Goal: Transaction & Acquisition: Purchase product/service

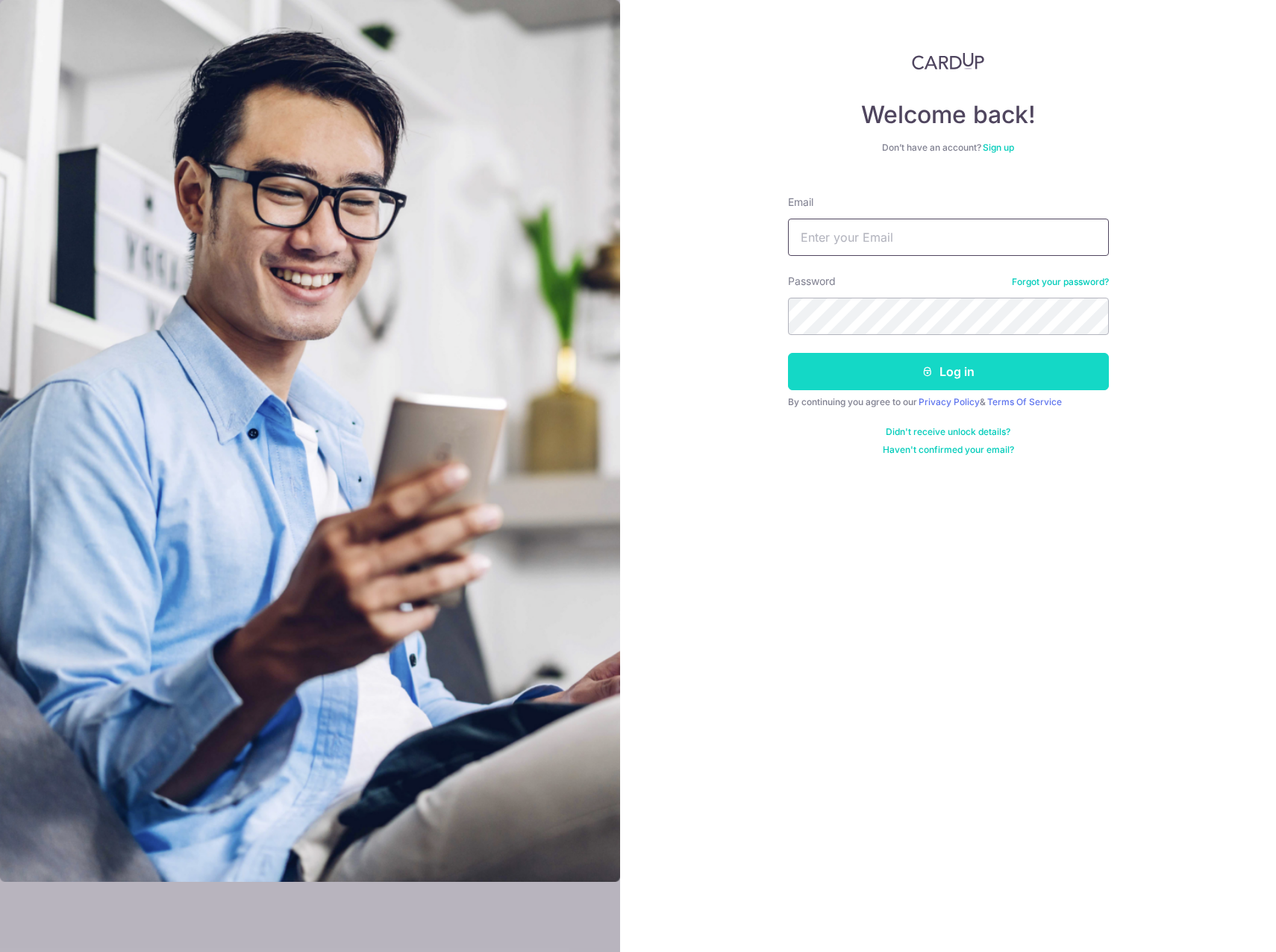
type input "[PERSON_NAME][EMAIL_ADDRESS][DOMAIN_NAME]"
click at [942, 376] on button "Log in" at bounding box center [948, 372] width 321 height 38
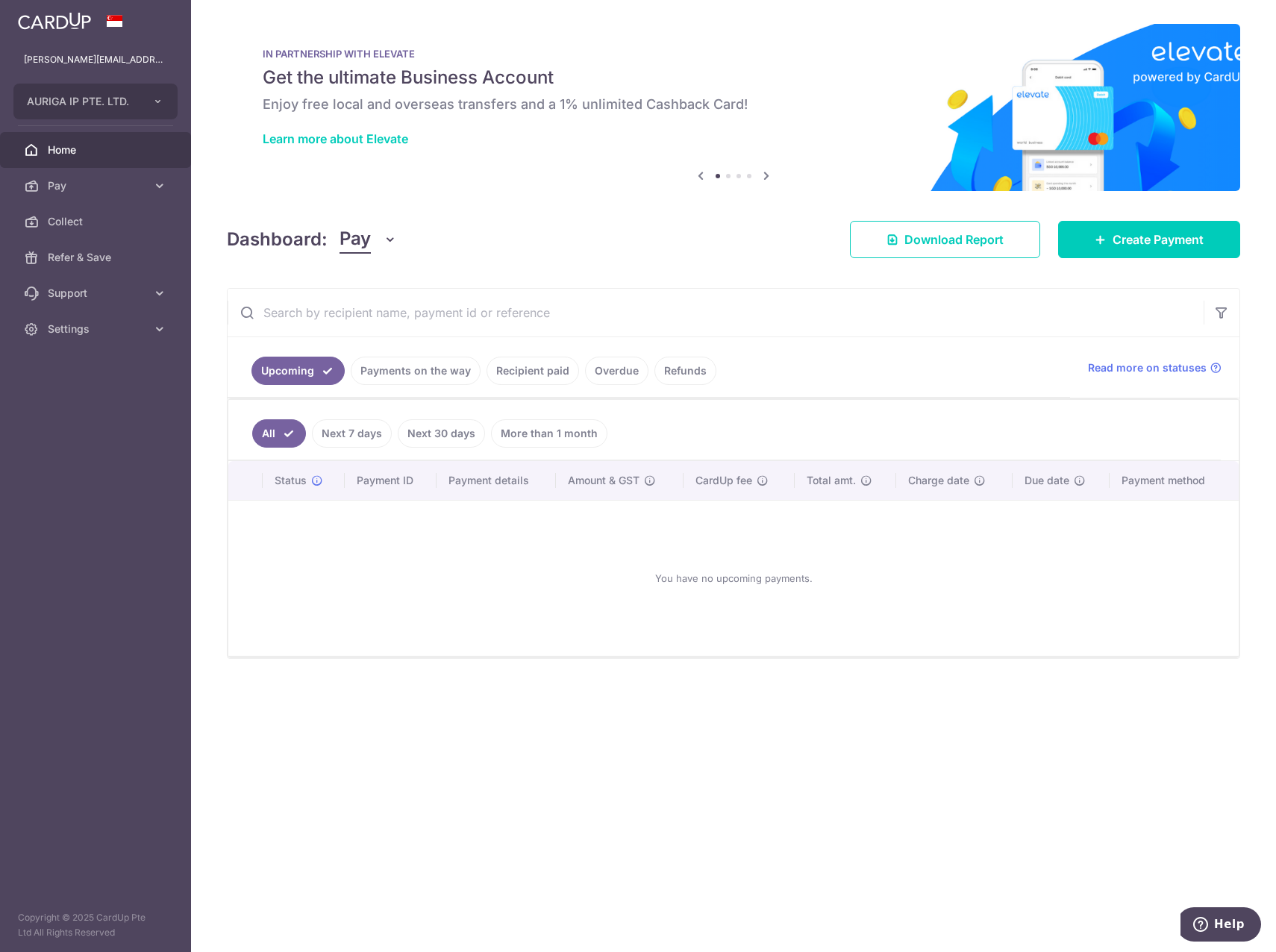
click at [774, 321] on input "text" at bounding box center [715, 312] width 976 height 47
click at [542, 366] on link "Recipient paid" at bounding box center [533, 371] width 93 height 29
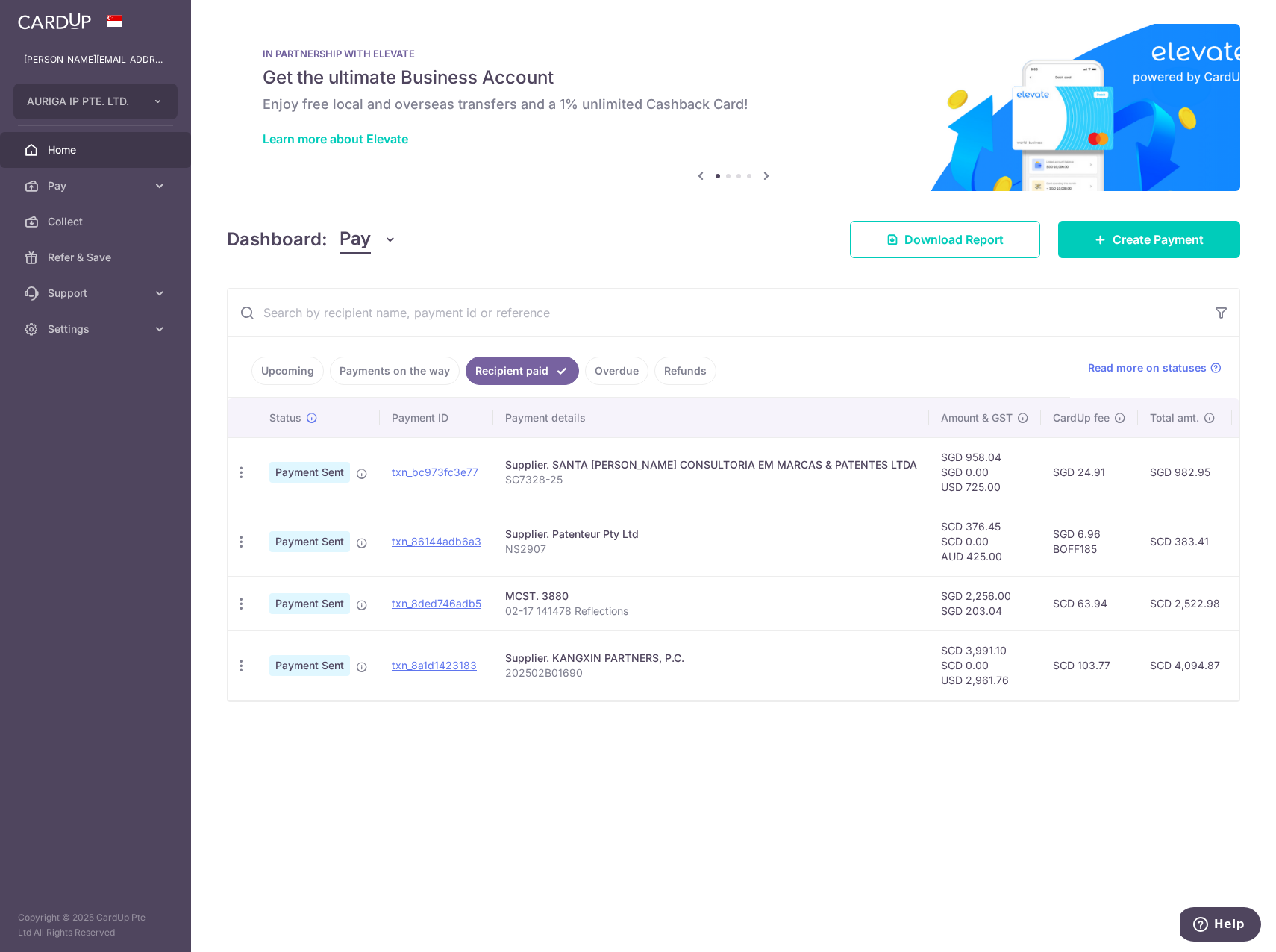
click at [663, 191] on div "× Pause Schedule Pause all future payments in this series Pause just this one p…" at bounding box center [733, 476] width 1085 height 952
click at [588, 221] on div "Dashboard: Pay Pay Collect Download Report Create Payment" at bounding box center [733, 237] width 1013 height 43
click at [1151, 238] on span "Create Payment" at bounding box center [1158, 239] width 91 height 18
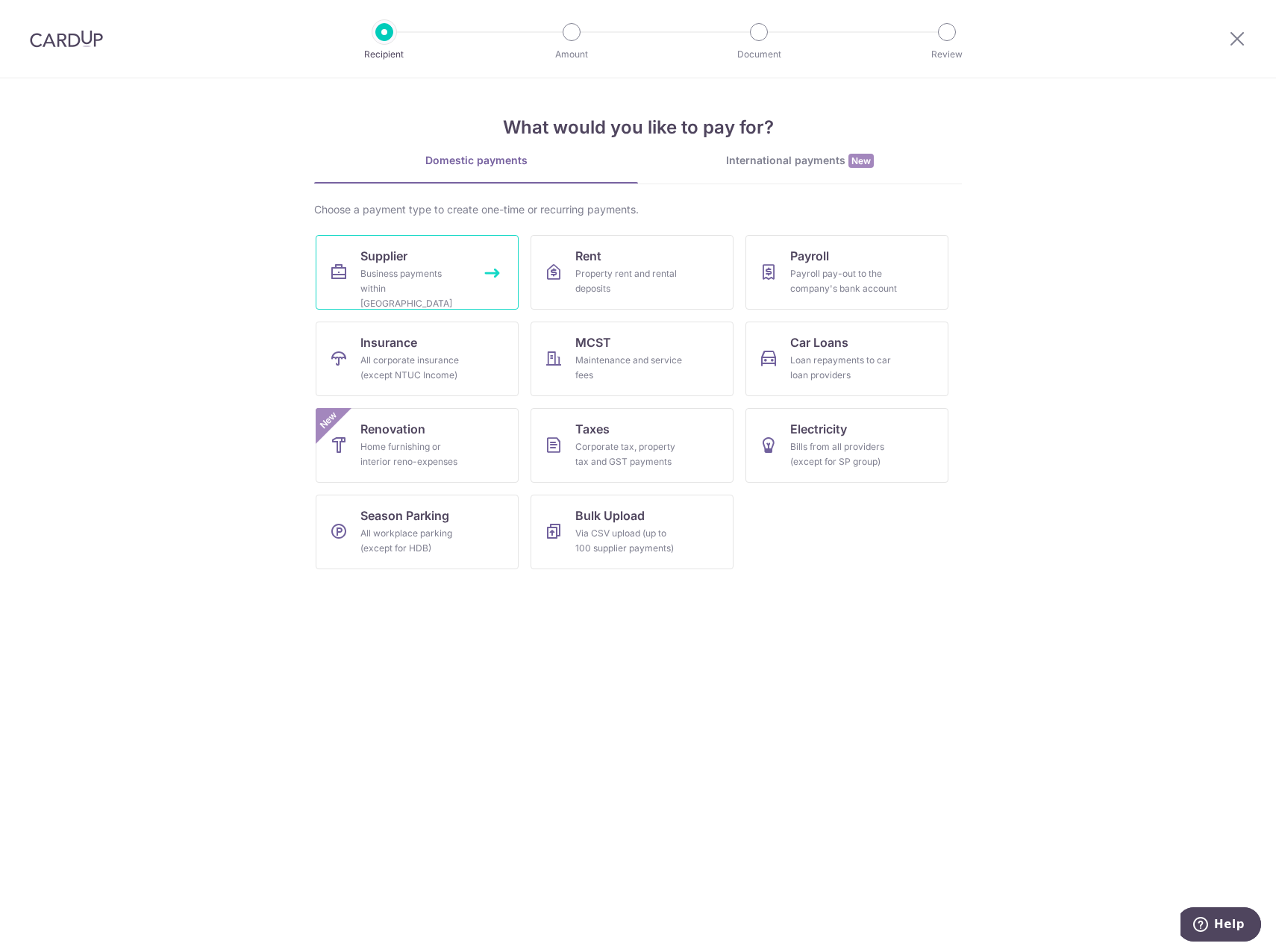
click at [411, 271] on div "Business payments within Singapore" at bounding box center [414, 288] width 107 height 45
click at [1065, 276] on section "What would you like to pay for? Domestic payments International payments New Ch…" at bounding box center [638, 515] width 1276 height 874
click at [1117, 375] on section "What would you like to pay for? Domestic payments International payments New Ch…" at bounding box center [638, 515] width 1276 height 874
click at [811, 161] on div "International payments New" at bounding box center [800, 161] width 324 height 16
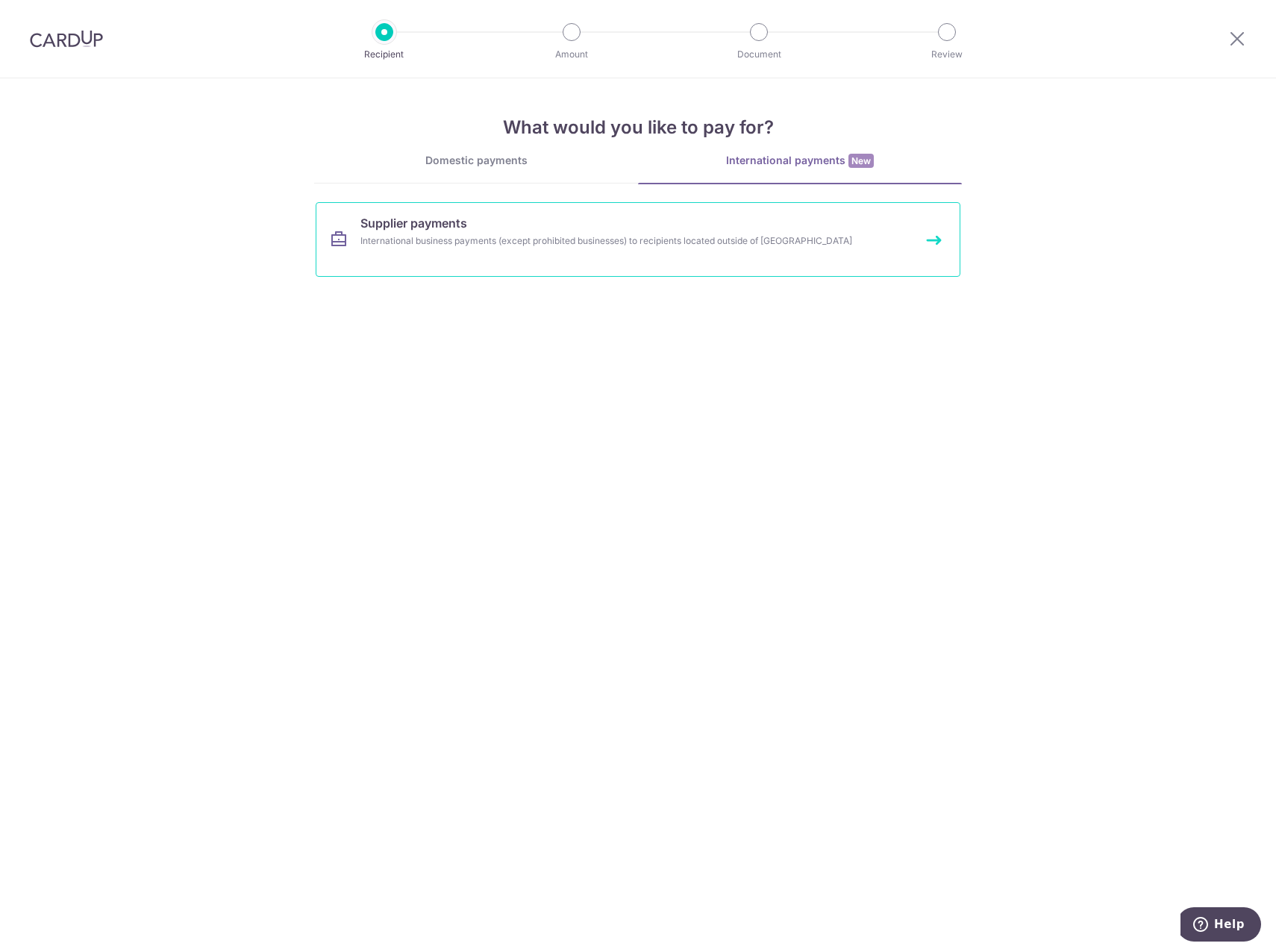
click at [497, 238] on div "International business payments (except prohibited businesses) to recipients lo…" at bounding box center [618, 241] width 515 height 15
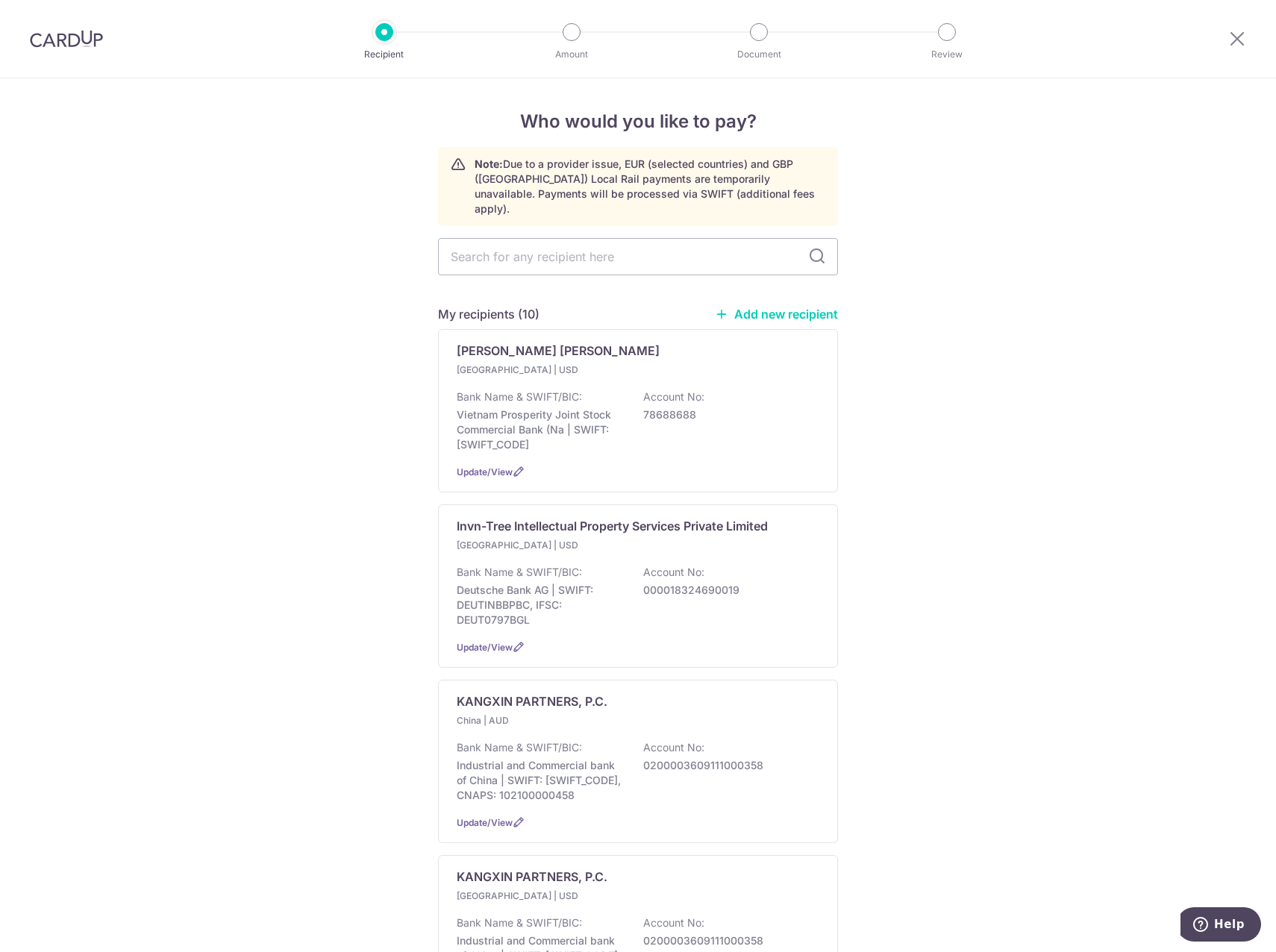
click at [755, 306] on link "Add new recipient" at bounding box center [777, 313] width 123 height 15
select select
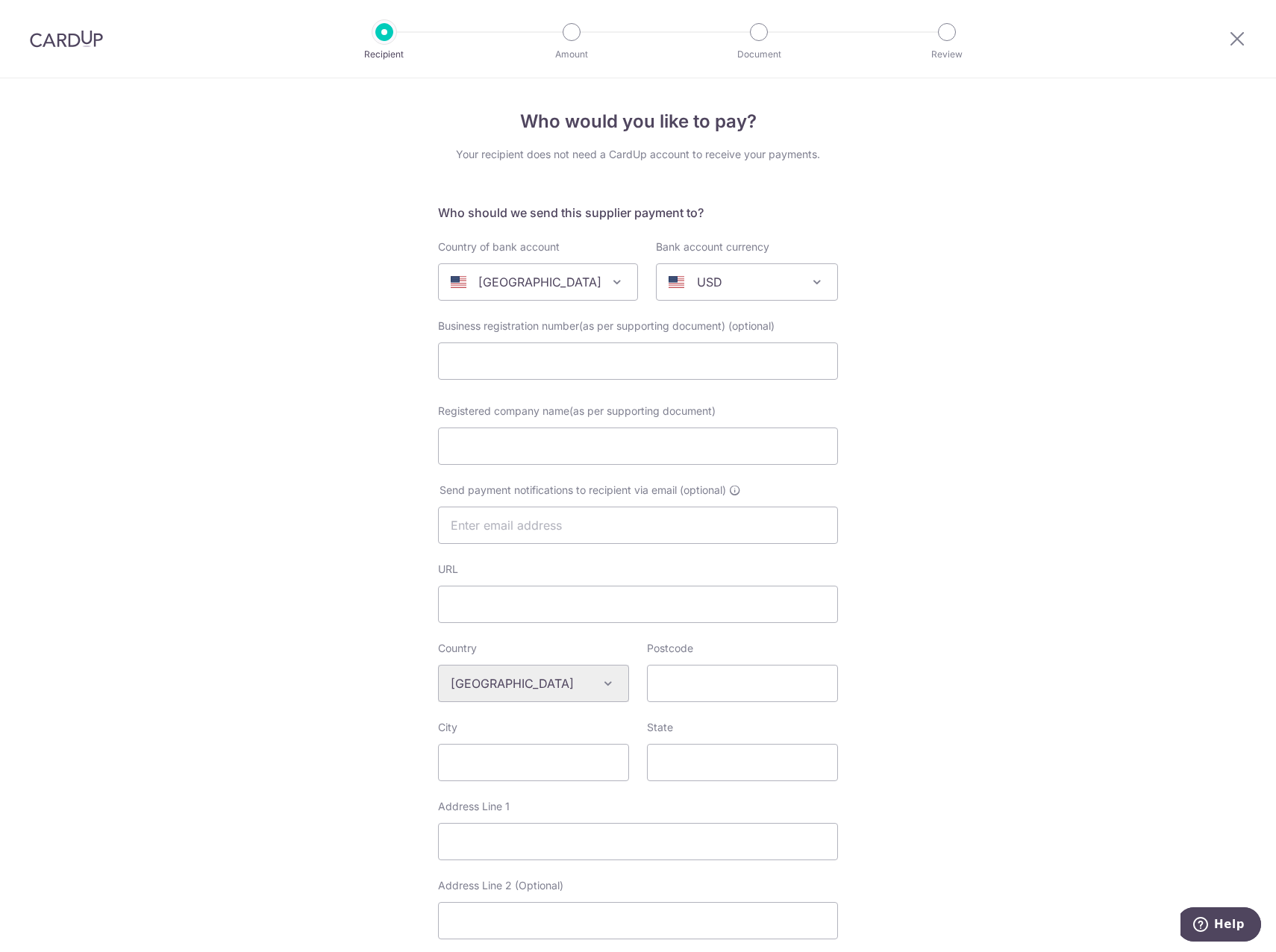
click at [1042, 325] on div "Who would you like to pay? Your recipient does not need a CardUp account to rec…" at bounding box center [638, 712] width 1276 height 1267
click at [552, 271] on span "[GEOGRAPHIC_DATA]" at bounding box center [538, 282] width 198 height 36
type input "[GEOGRAPHIC_DATA]"
select select "159"
select select "[GEOGRAPHIC_DATA]"
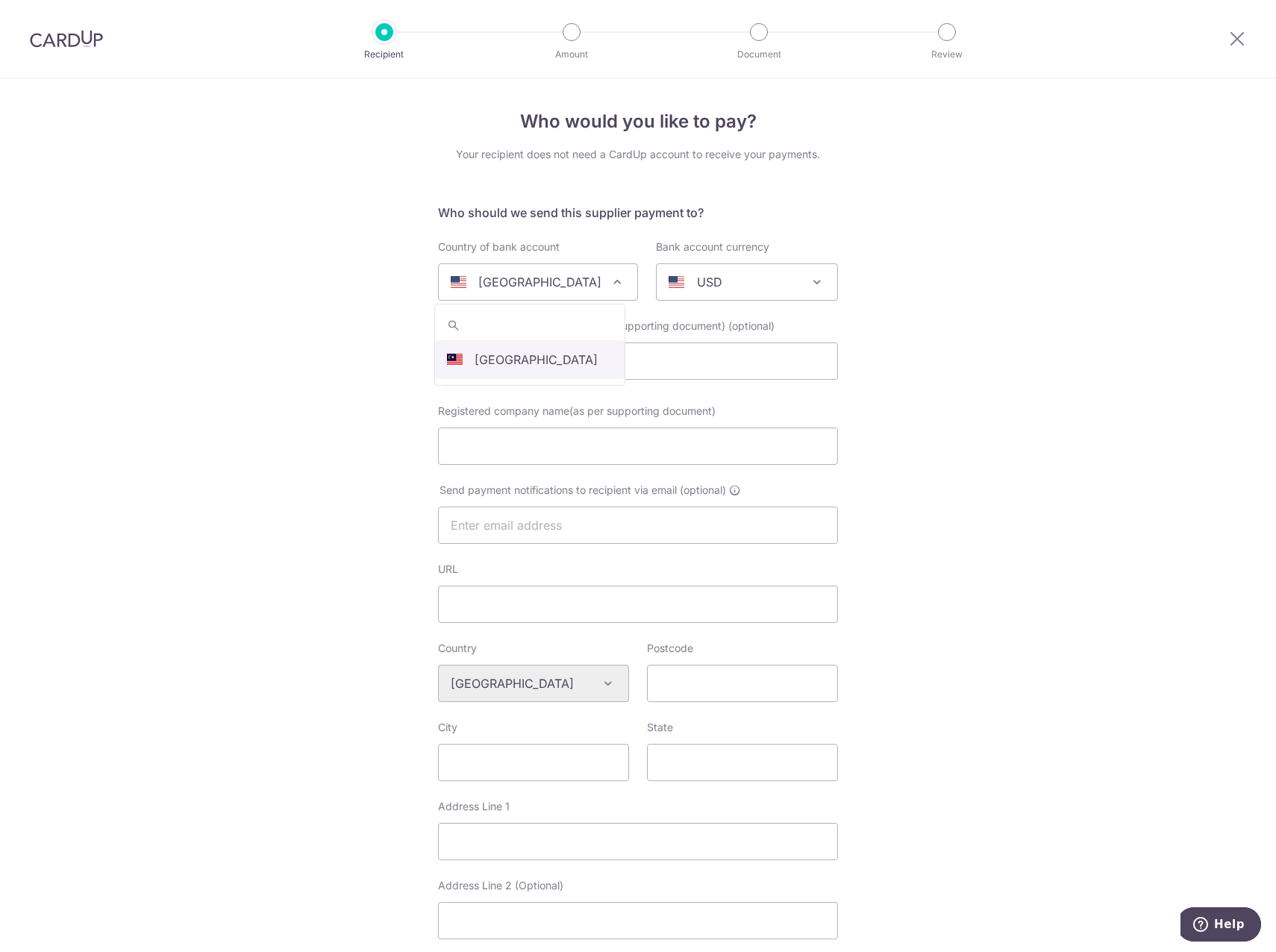
select select
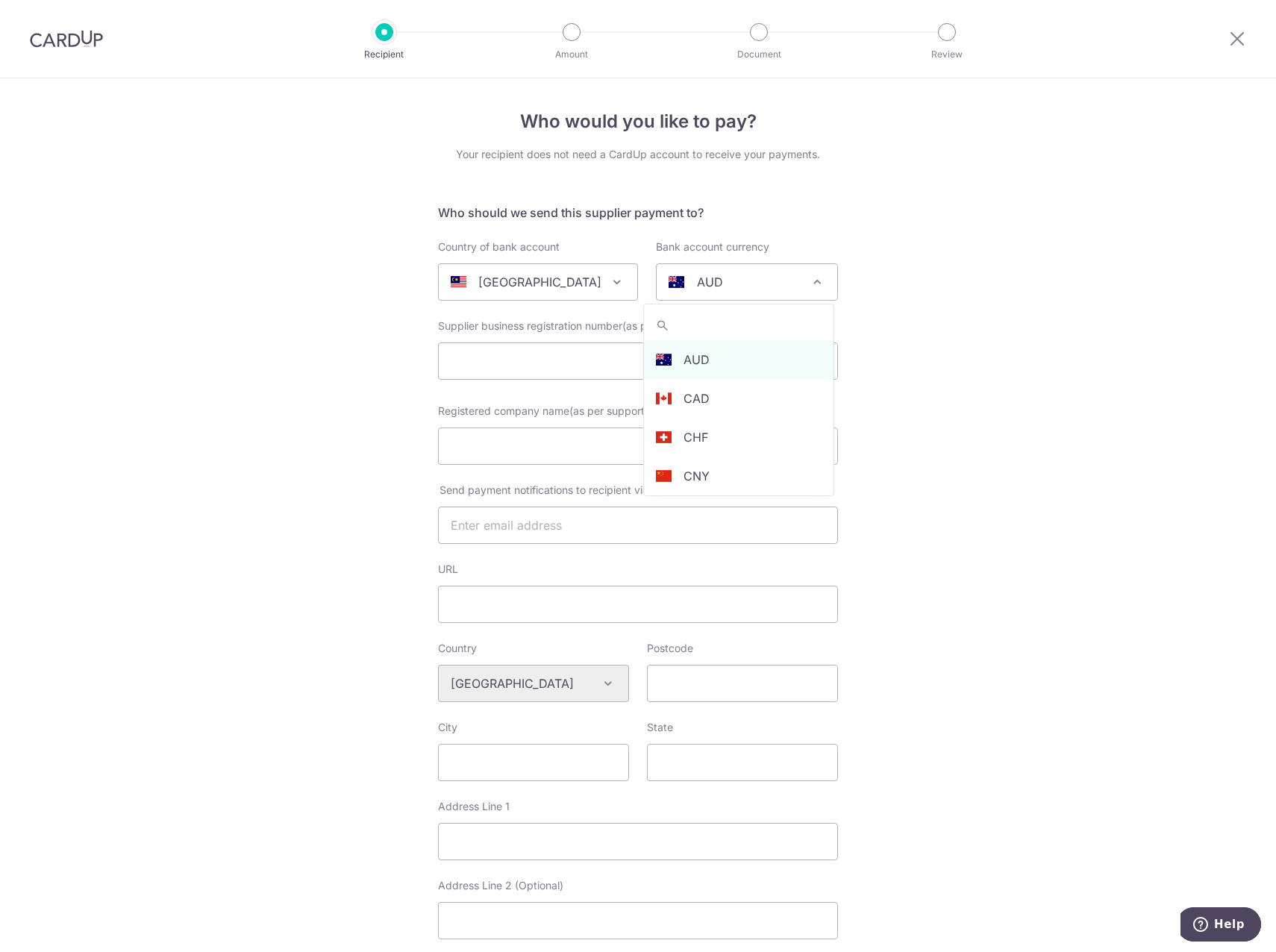
click at [749, 285] on div "AUD" at bounding box center [735, 282] width 133 height 18
type input "r"
type input "myr"
select select "4"
click at [647, 367] on input "text" at bounding box center [638, 362] width 400 height 38
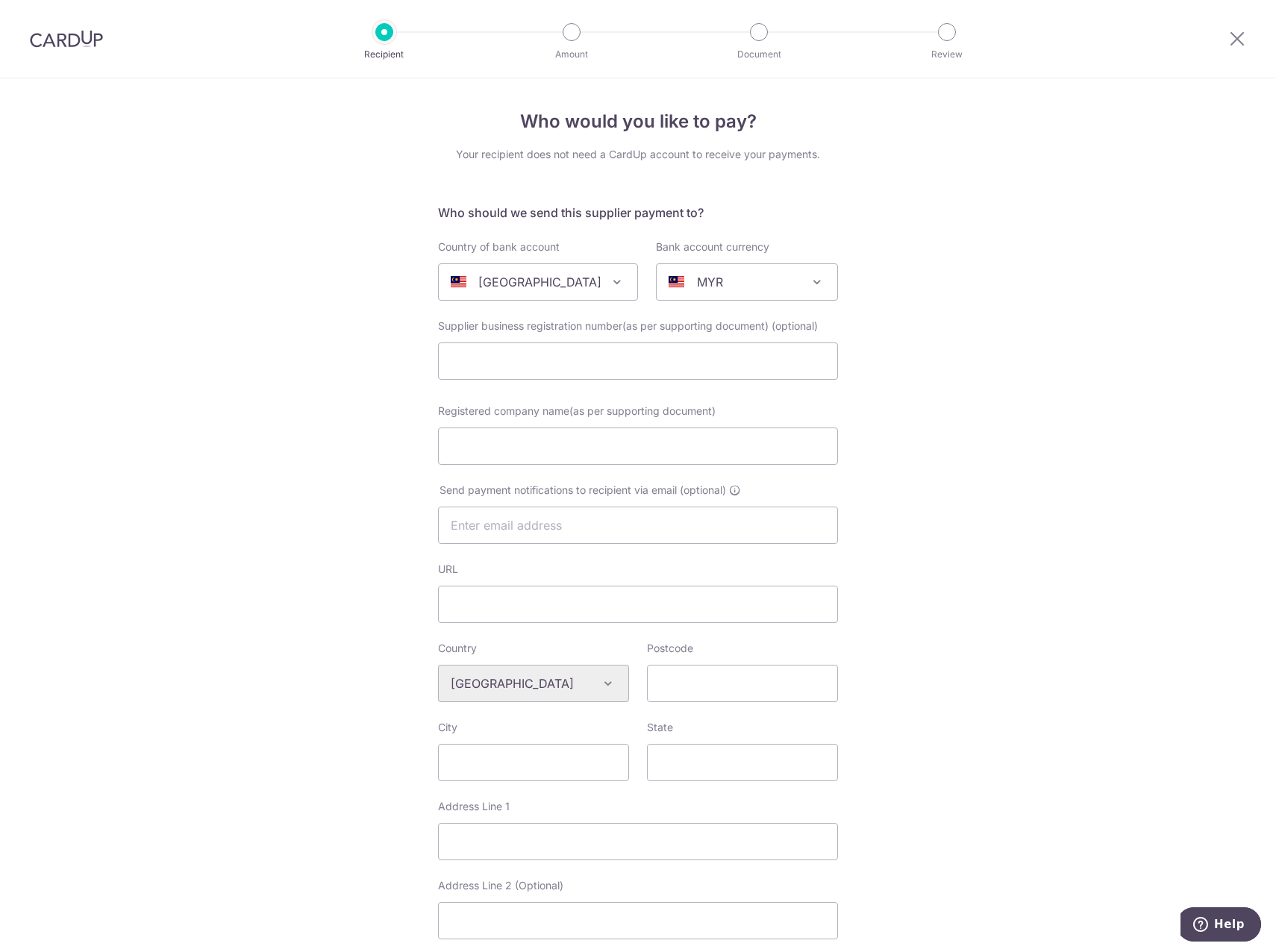
click at [1027, 448] on div "Who would you like to pay? Your recipient does not need a CardUp account to rec…" at bounding box center [638, 712] width 1276 height 1267
click at [553, 450] on input "Registered company name(as per supporting document)" at bounding box center [638, 447] width 400 height 38
click at [495, 434] on input "Registered company name(as per supporting document)" at bounding box center [638, 447] width 400 height 38
paste input "TEE IP SDN BHD"
type input "TEE IP SDN BHD"
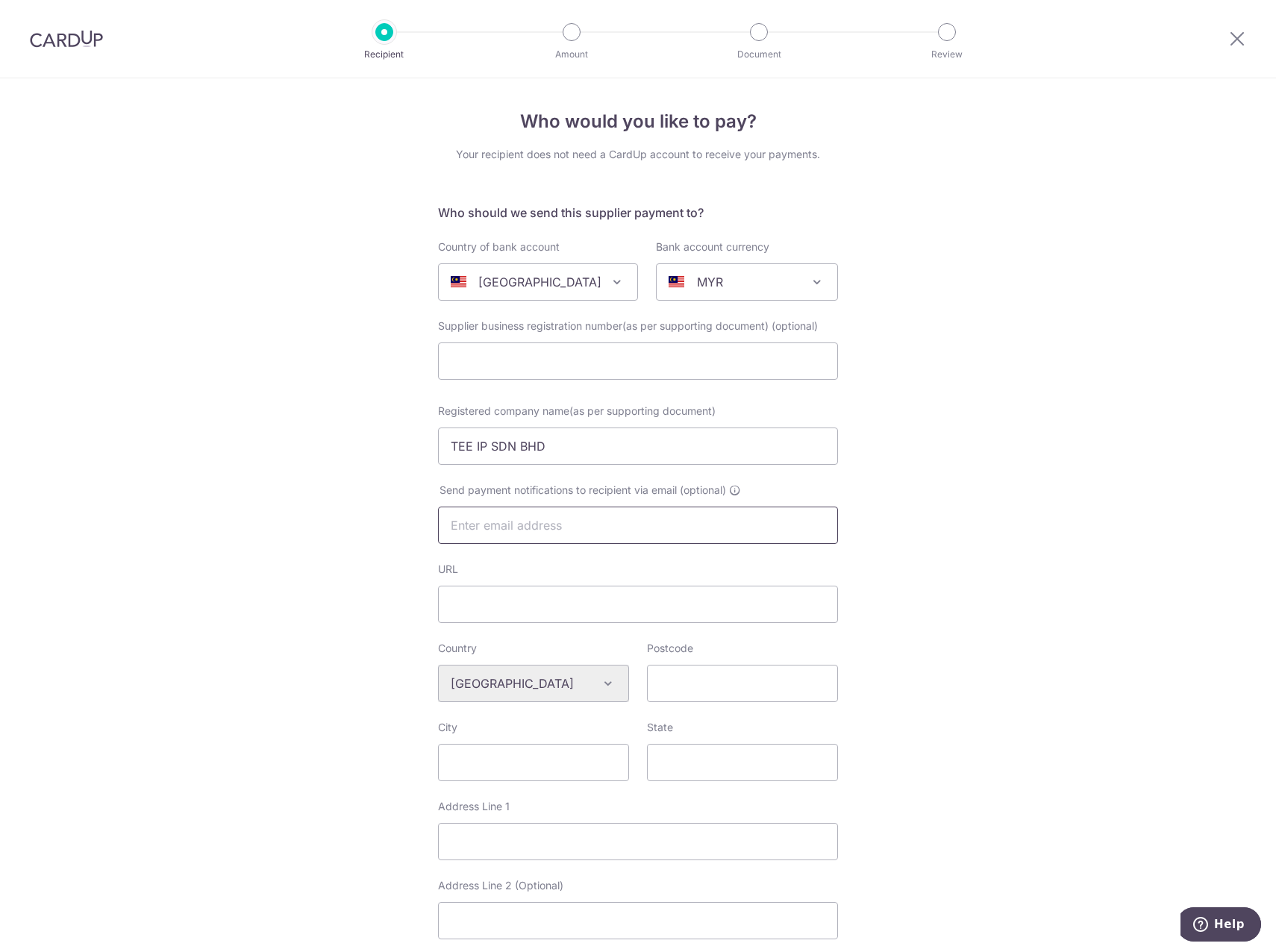
click at [653, 530] on input "text" at bounding box center [638, 525] width 400 height 38
type input "[EMAIL_ADDRESS][DOMAIN_NAME]"
select select "199"
click at [573, 607] on input "URL" at bounding box center [638, 605] width 400 height 38
type input "[DOMAIN_NAME]"
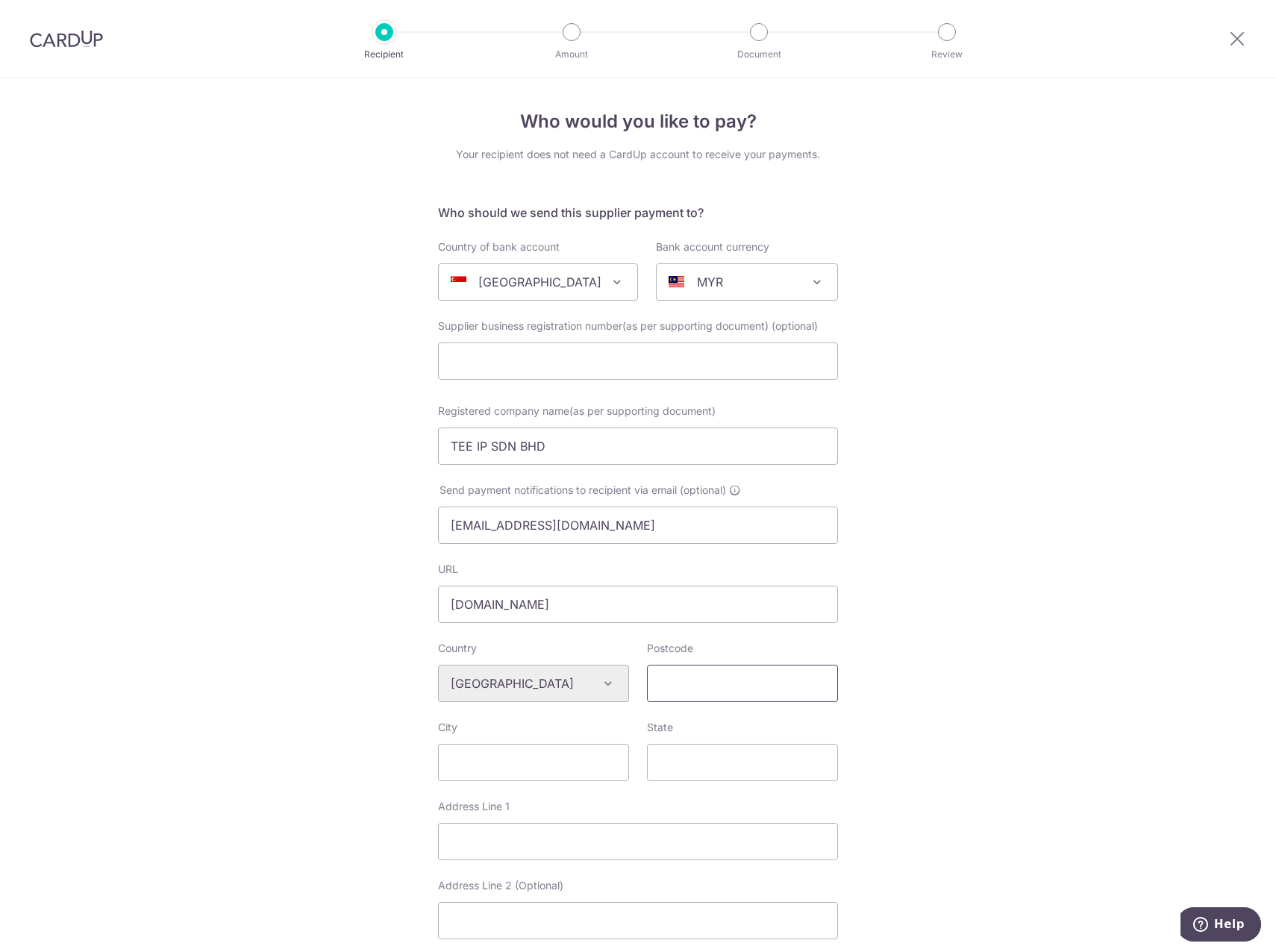
click at [714, 684] on input "Postcode" at bounding box center [743, 684] width 191 height 38
click at [723, 683] on input "Postcode" at bounding box center [743, 684] width 191 height 38
type input "560000"
click at [555, 758] on input "City" at bounding box center [534, 763] width 191 height 38
type input "[GEOGRAPHIC_DATA]"
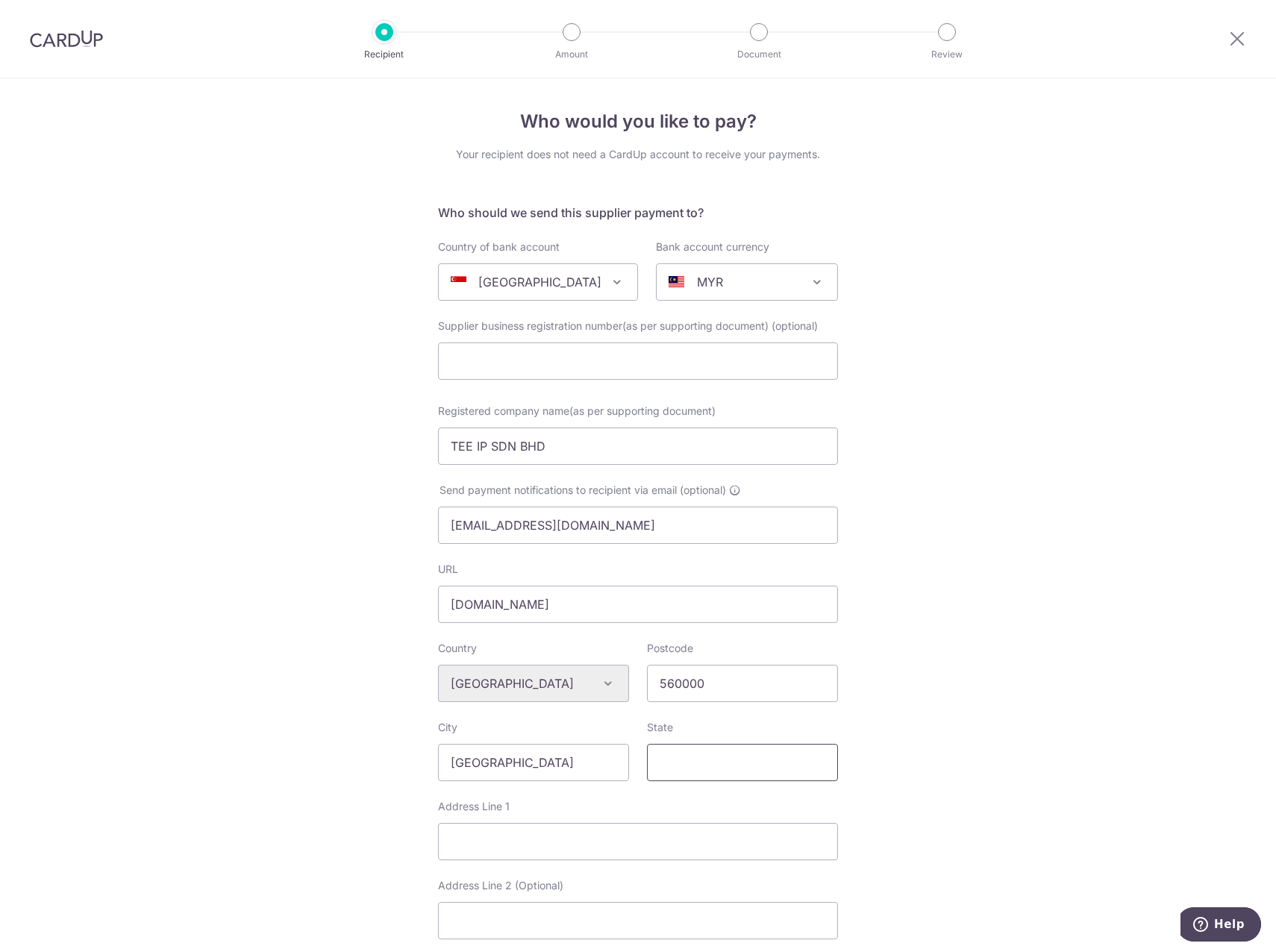
drag, startPoint x: 718, startPoint y: 750, endPoint x: 707, endPoint y: 766, distance: 19.4
click at [718, 752] on input "State" at bounding box center [743, 763] width 191 height 38
click at [551, 764] on input "[GEOGRAPHIC_DATA]" at bounding box center [534, 763] width 191 height 38
drag, startPoint x: 566, startPoint y: 762, endPoint x: 402, endPoint y: 763, distance: 164.0
click at [402, 763] on div "Who would you like to pay? Your recipient does not need a CardUp account to rec…" at bounding box center [638, 712] width 1276 height 1267
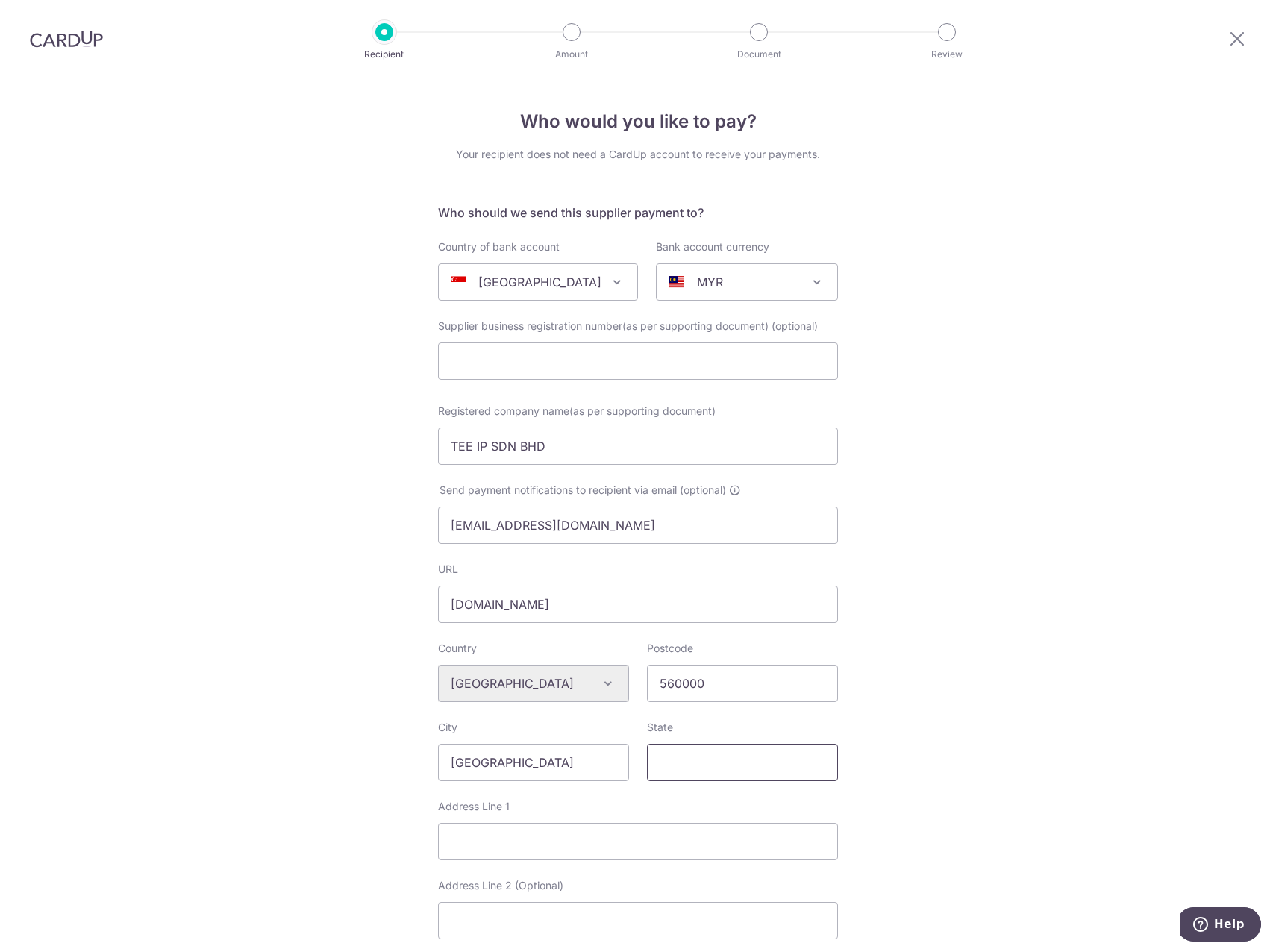
click at [745, 773] on input "State" at bounding box center [743, 763] width 191 height 38
paste input "[GEOGRAPHIC_DATA]"
type input "[GEOGRAPHIC_DATA]"
drag, startPoint x: 597, startPoint y: 856, endPoint x: 603, endPoint y: 848, distance: 10.0
click at [597, 856] on input "Address Line 1" at bounding box center [638, 842] width 400 height 38
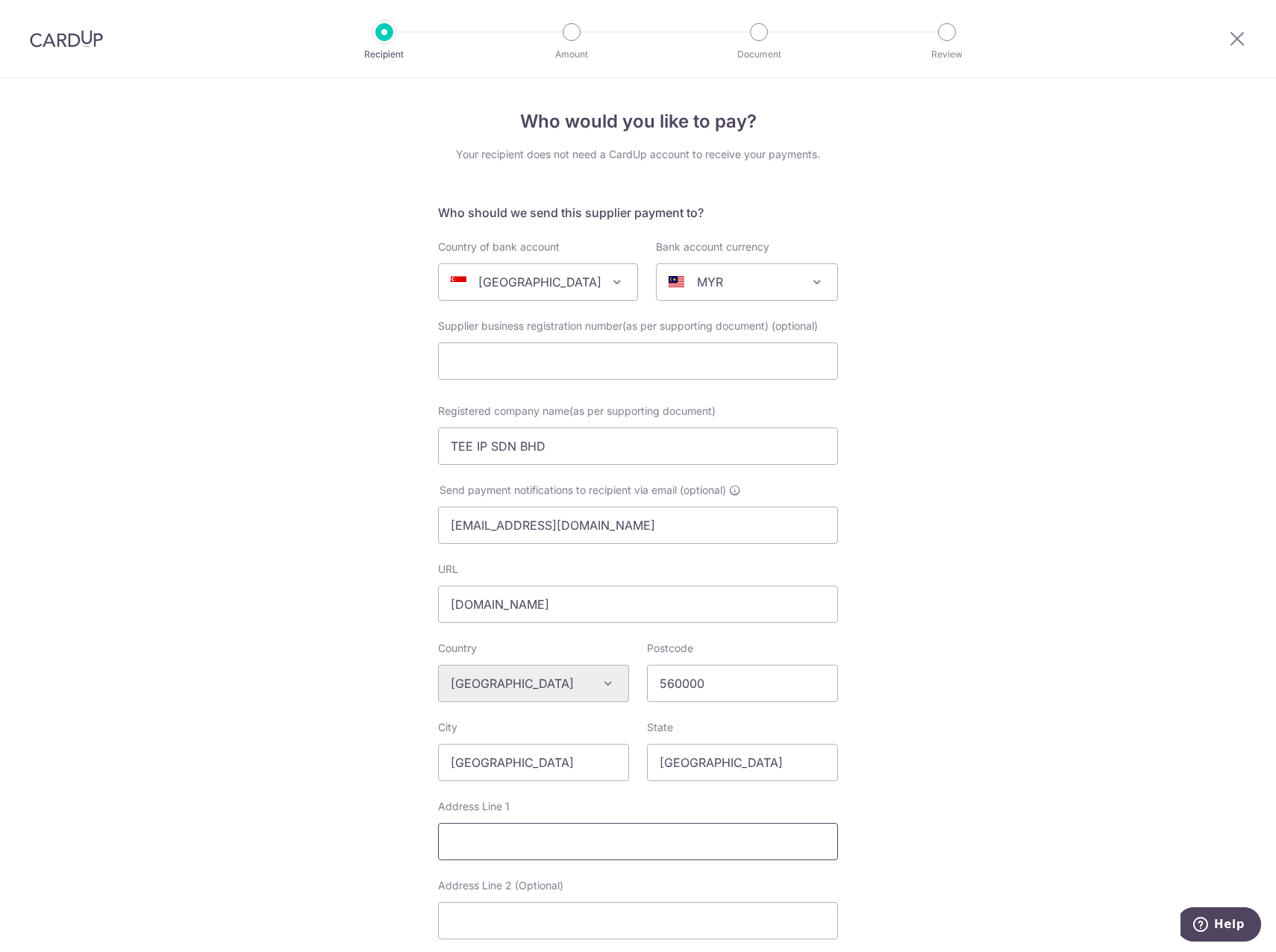
paste input "A-23-01, Penthouse Office, [STREET_ADDRESS]"
type input "A-23-01, Penthouse Office, [STREET_ADDRESS]"
paste input "[GEOGRAPHIC_DATA], [GEOGRAPHIC_DATA]"
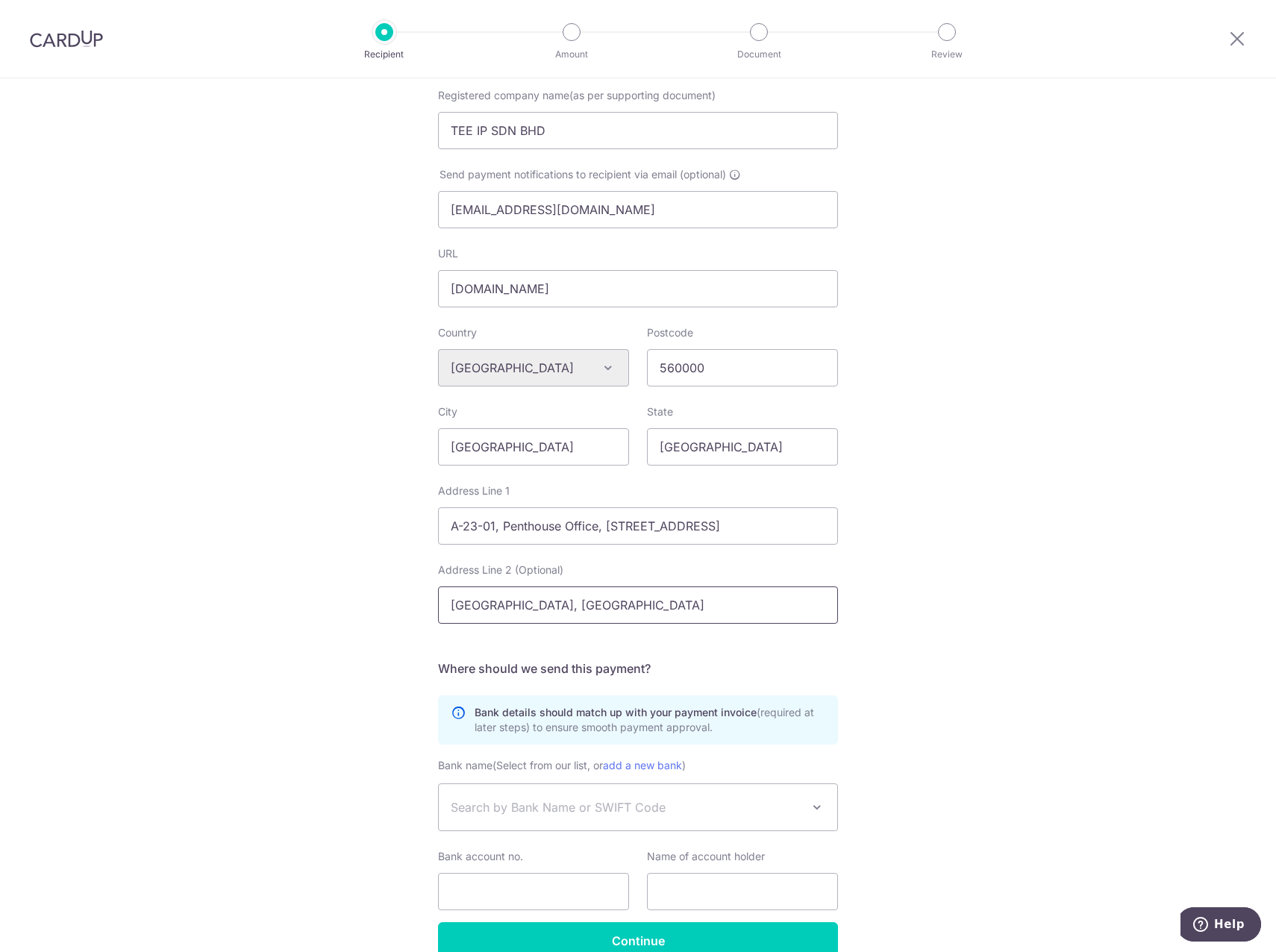
type input "[GEOGRAPHIC_DATA], [GEOGRAPHIC_DATA]"
click at [987, 724] on div "Who would you like to pay? Your recipient does not need a CardUp account to rec…" at bounding box center [638, 395] width 1276 height 1267
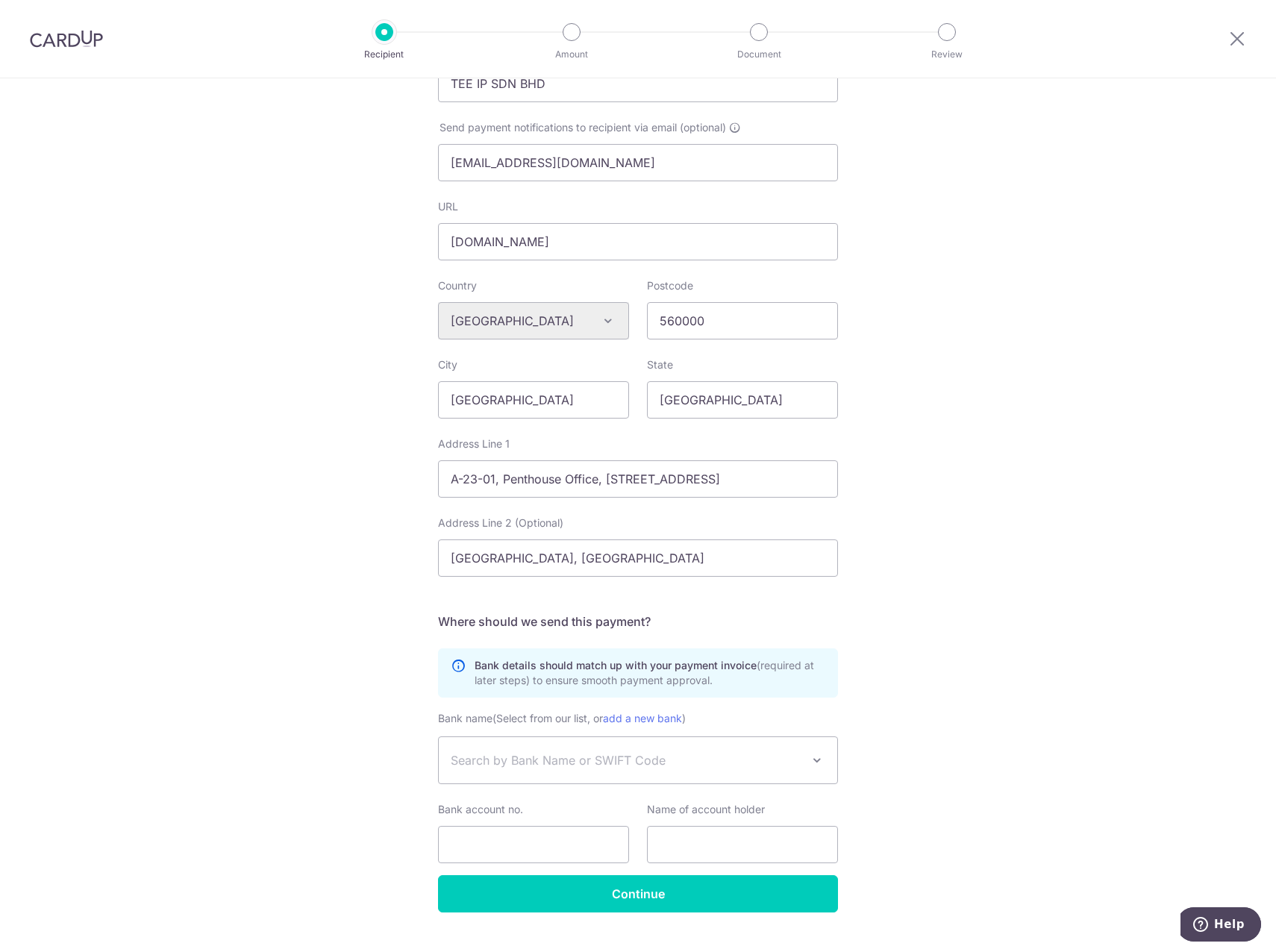
scroll to position [393, 0]
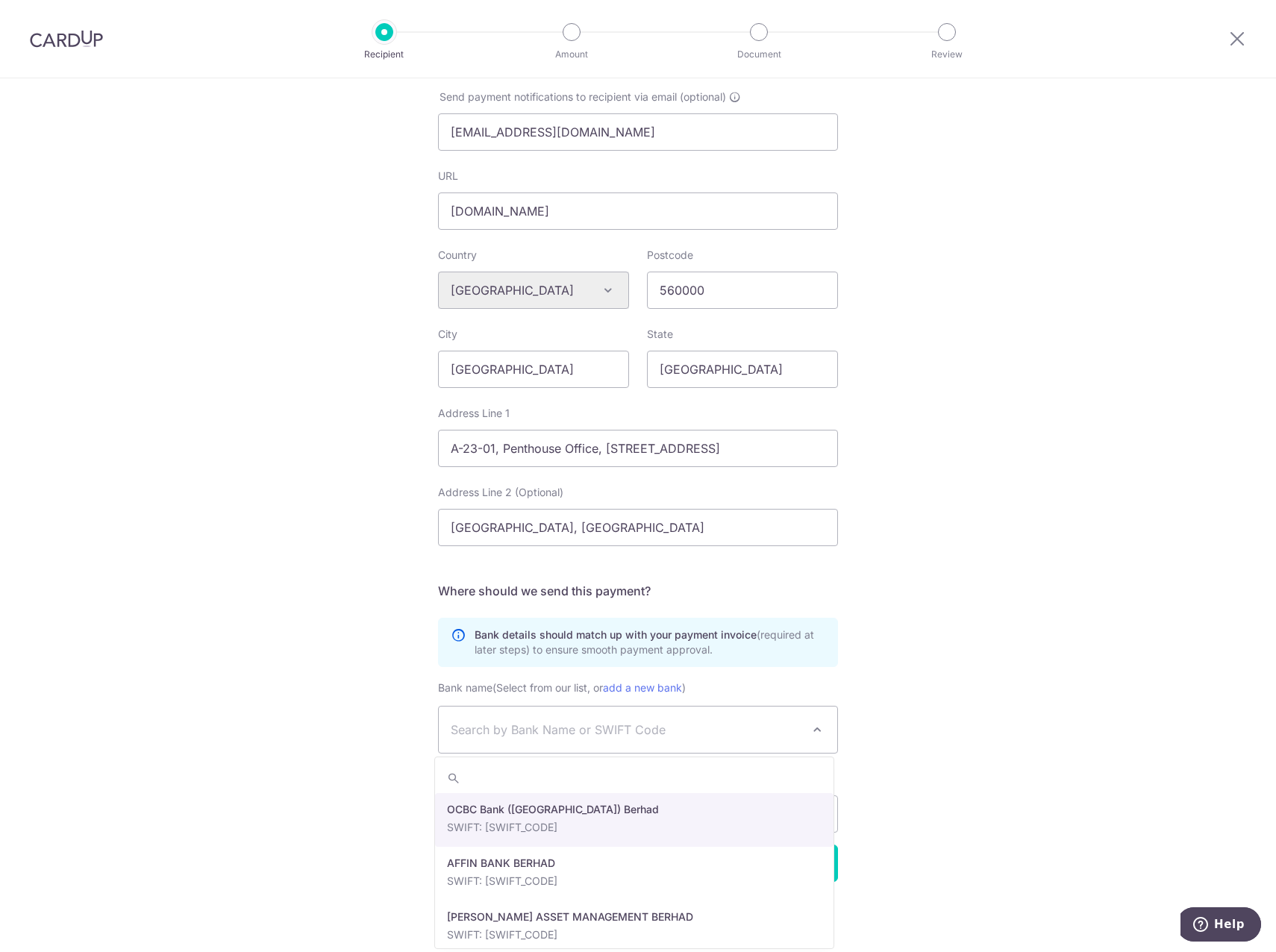
click at [771, 719] on span "Search by Bank Name or SWIFT Code" at bounding box center [638, 730] width 398 height 46
type input "m"
type input "malayan"
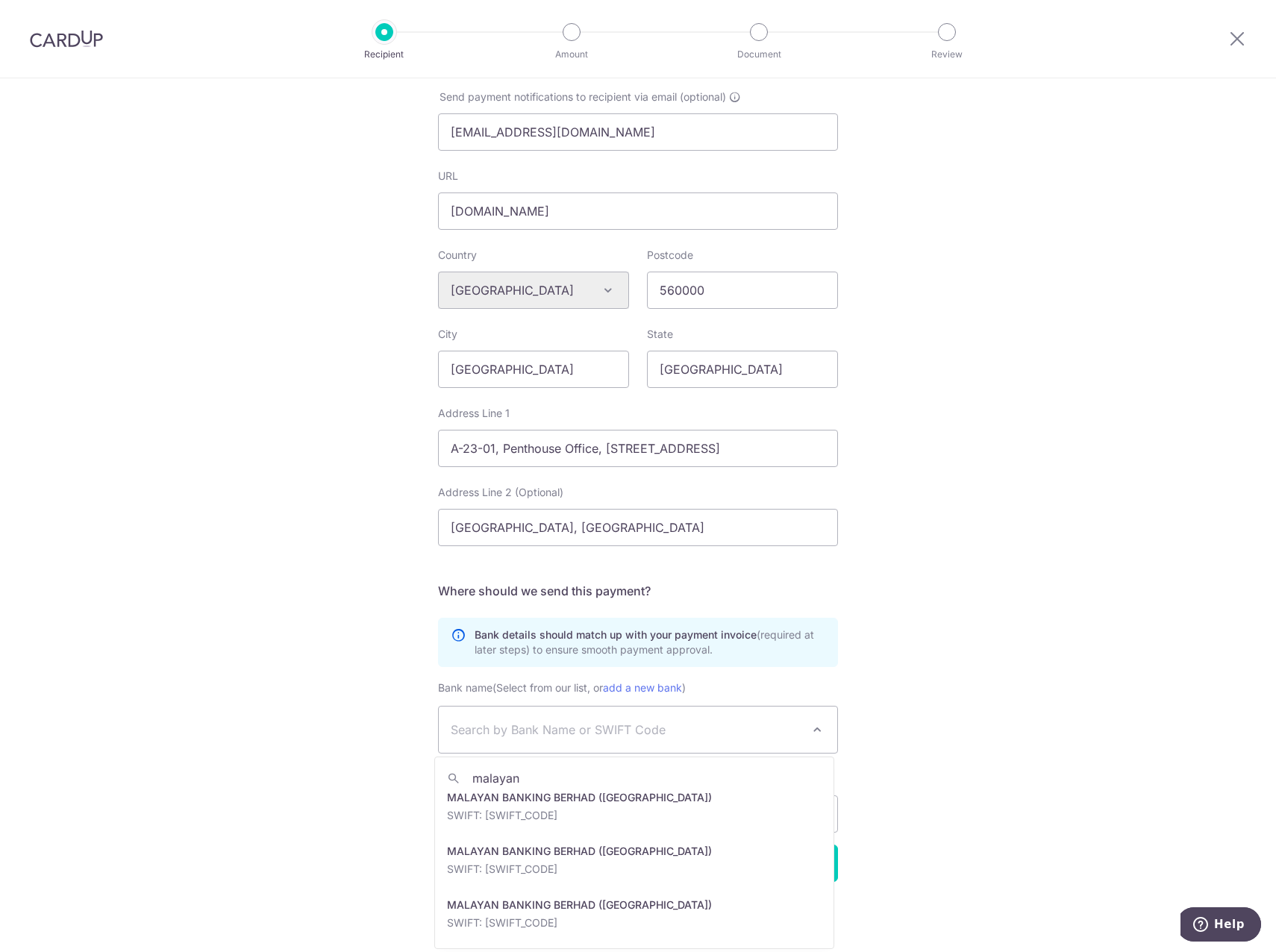
scroll to position [0, 0]
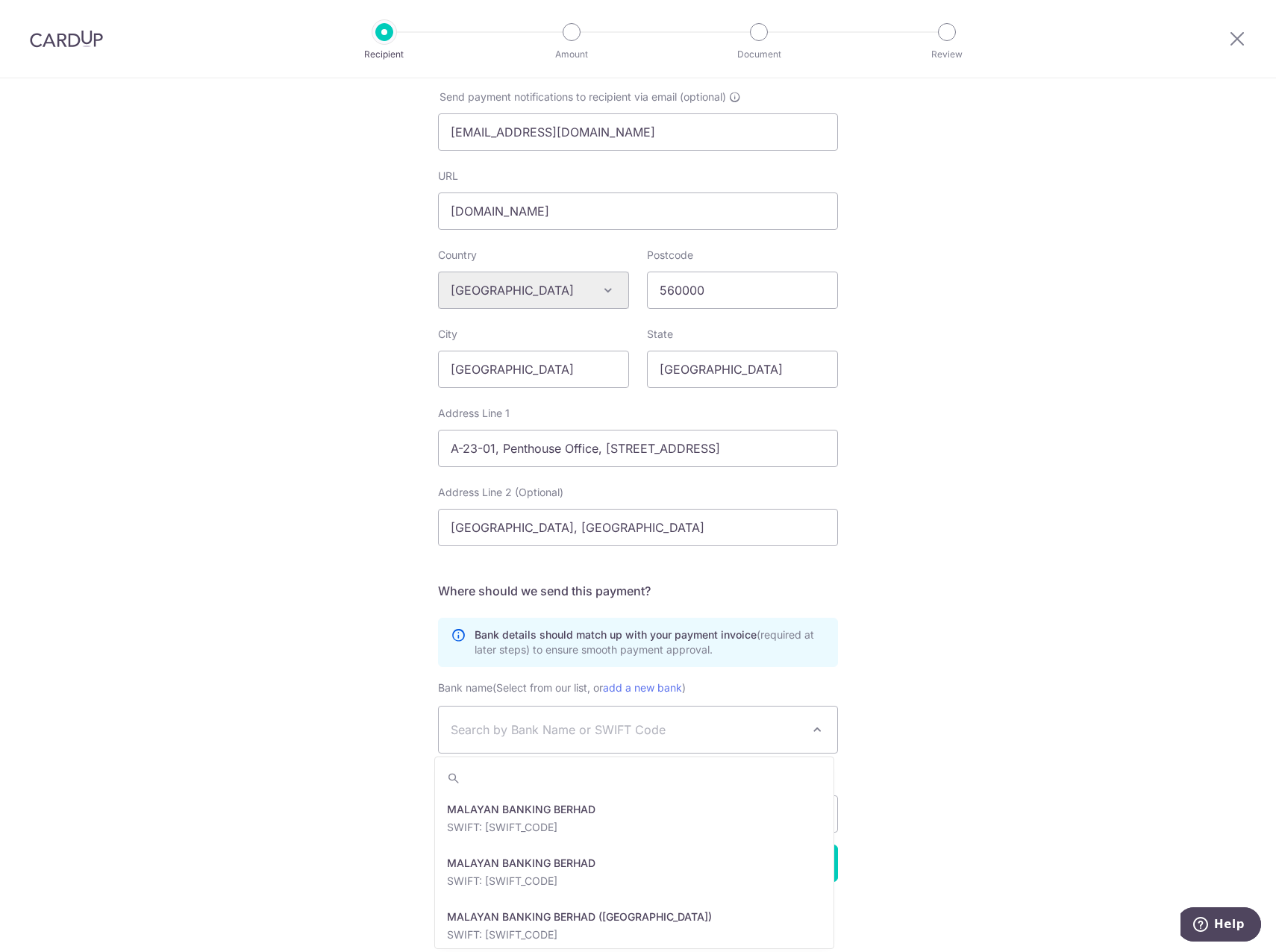
click at [931, 736] on div "Who would you like to pay? Your recipient does not need a CardUp account to rec…" at bounding box center [638, 318] width 1276 height 1267
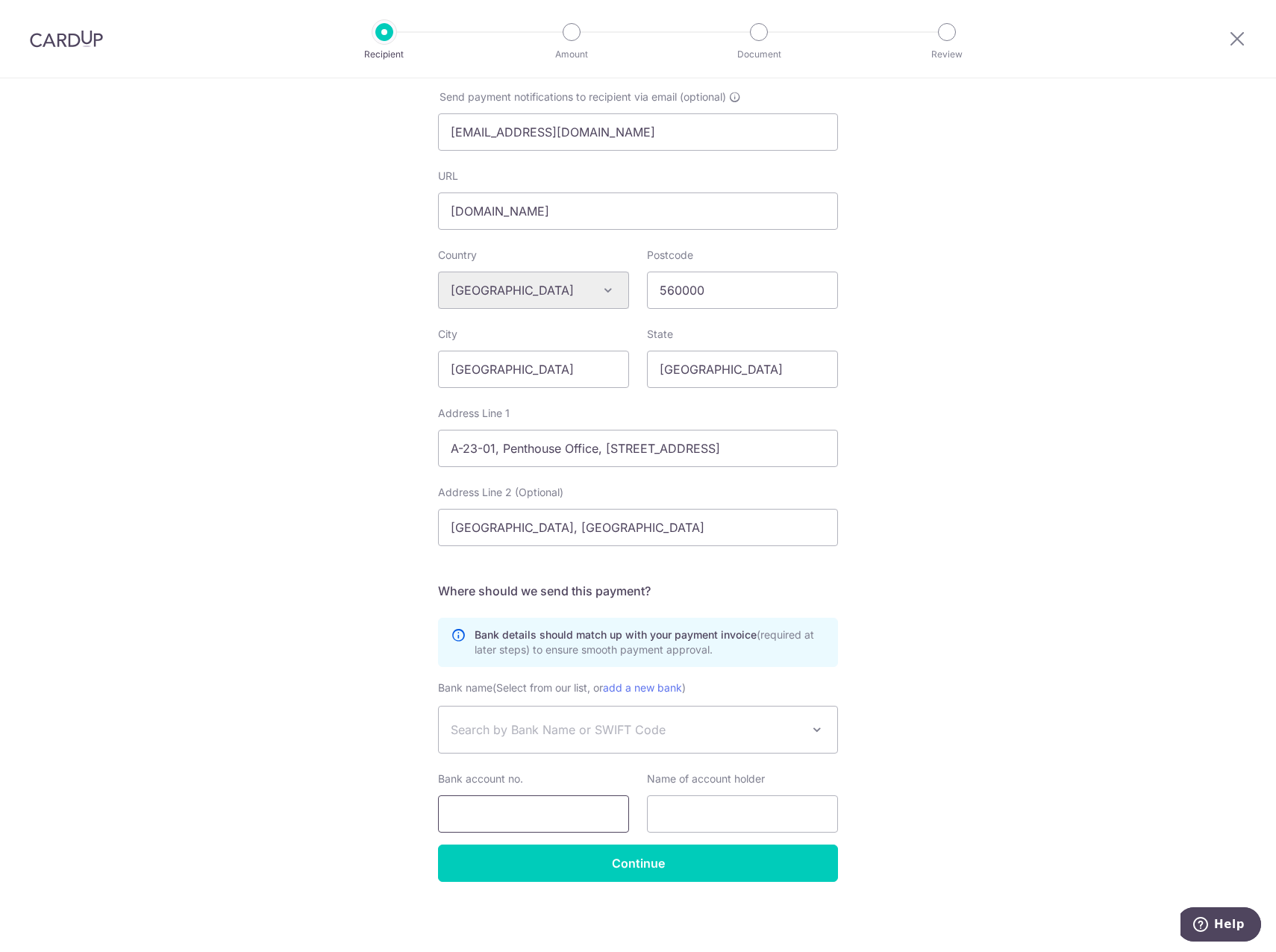
click at [552, 819] on input "Bank account no." at bounding box center [534, 814] width 191 height 38
paste input "7148 5100 0914"
type input "7148 5100 0914"
click at [726, 814] on input "text" at bounding box center [743, 814] width 191 height 38
type input "TEE IP SDN BHD"
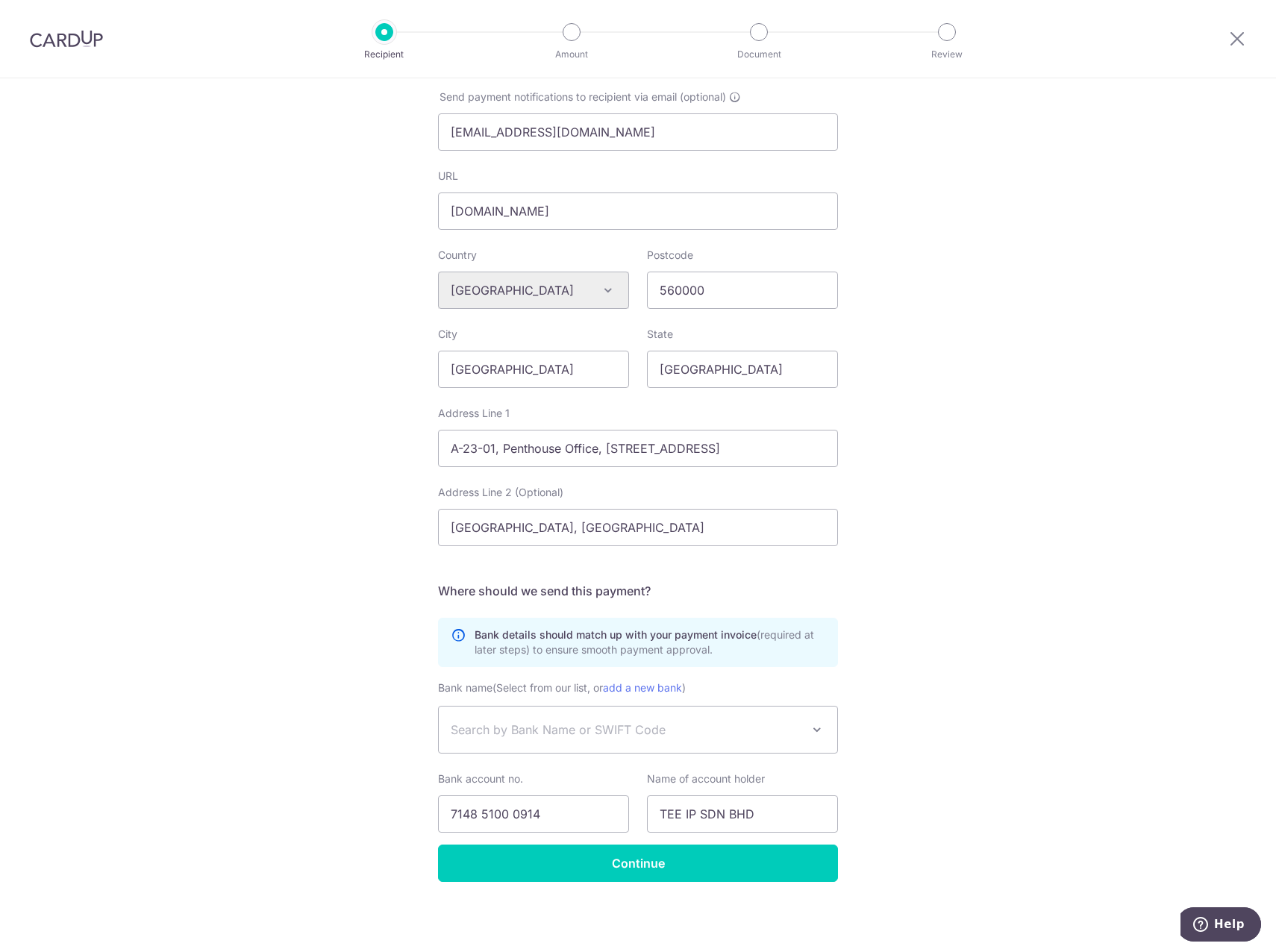
click at [998, 834] on div "Who would you like to pay? Your recipient does not need a CardUp account to rec…" at bounding box center [638, 318] width 1276 height 1267
click at [758, 872] on input "Continue" at bounding box center [638, 864] width 400 height 38
